Goal: Navigation & Orientation: Find specific page/section

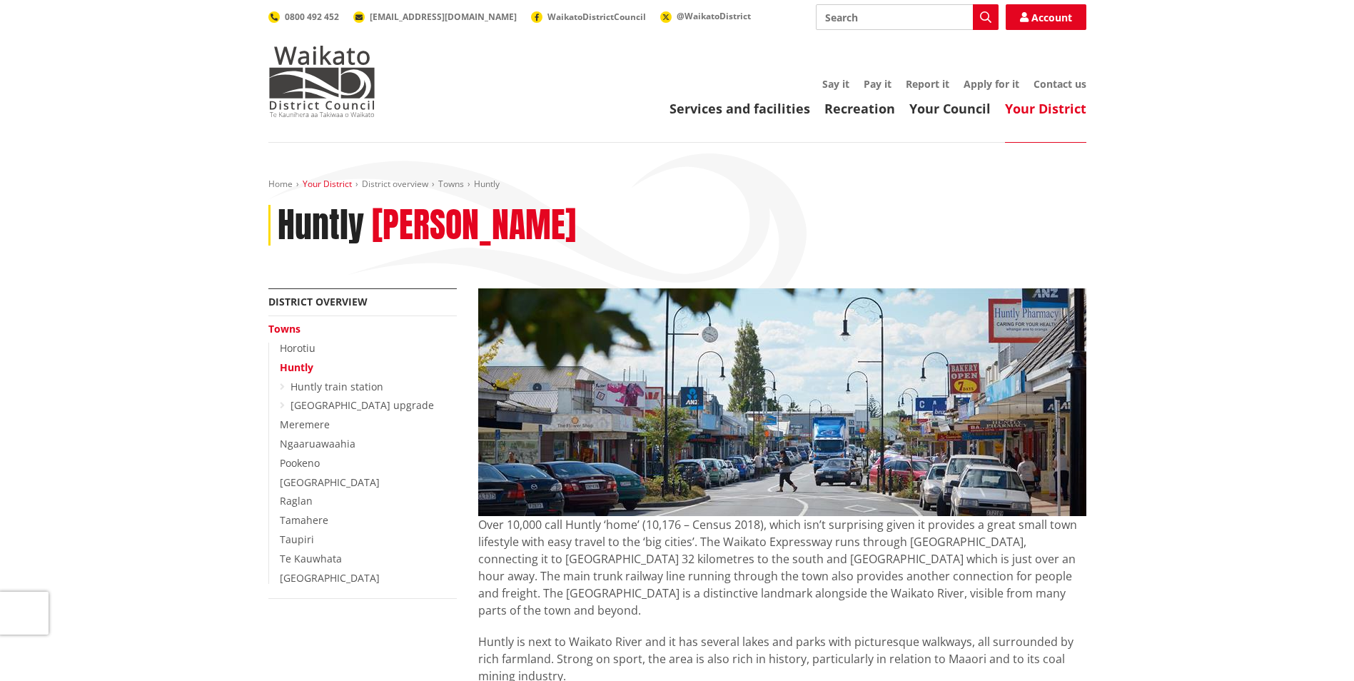
click at [306, 186] on link "Your District" at bounding box center [327, 184] width 49 height 12
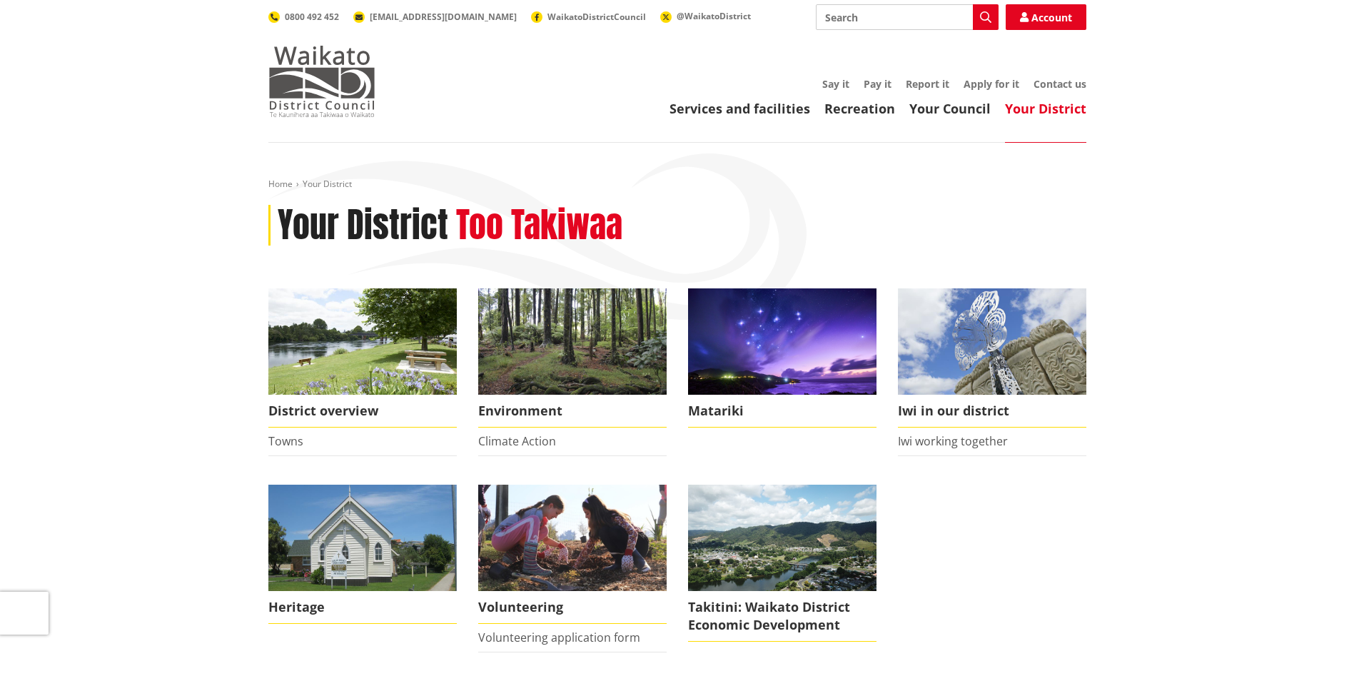
click at [315, 89] on img at bounding box center [321, 81] width 107 height 71
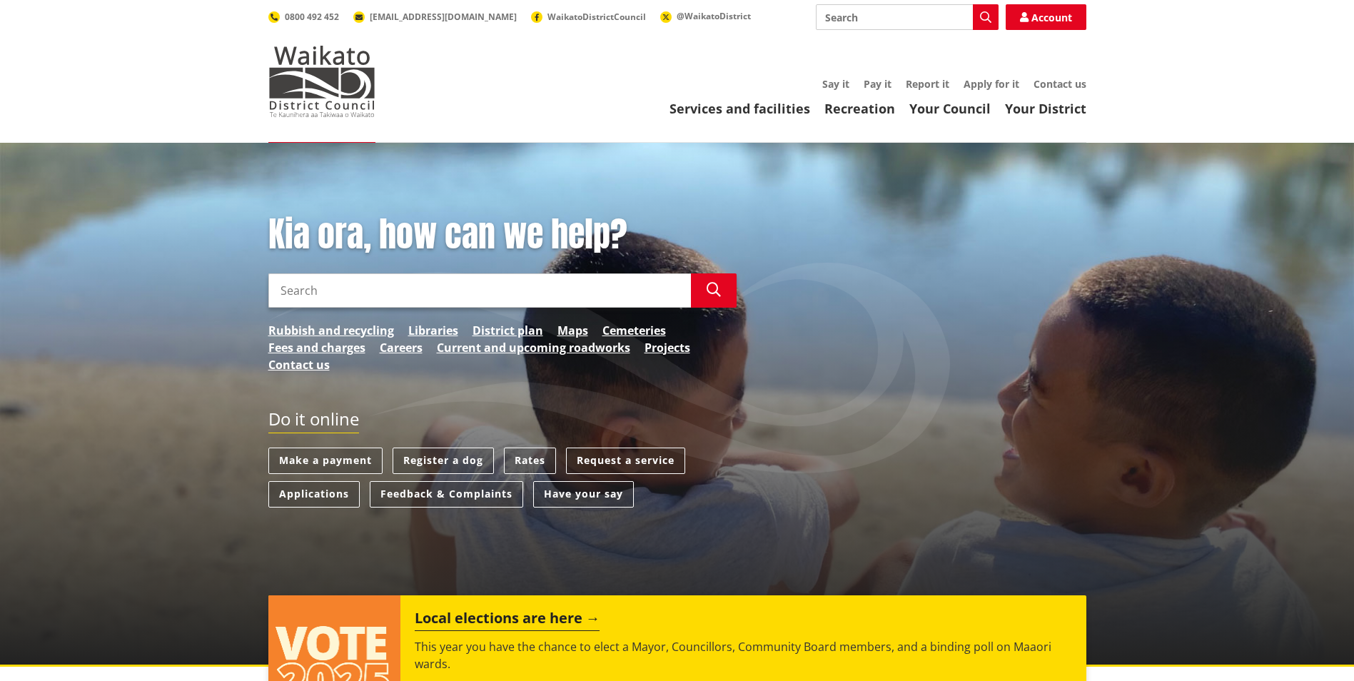
click at [430, 277] on input "Search" at bounding box center [479, 290] width 423 height 34
click at [570, 329] on link "Maps" at bounding box center [572, 330] width 31 height 17
